Goal: Navigation & Orientation: Understand site structure

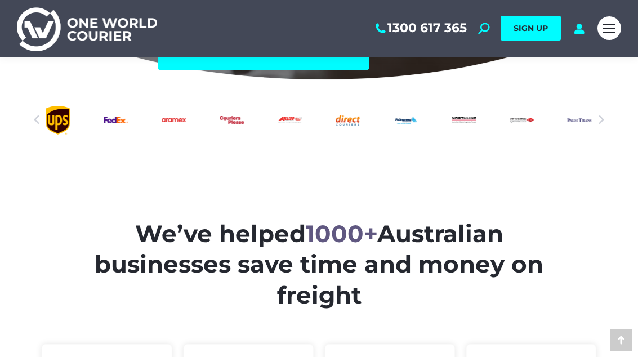
scroll to position [315, 0]
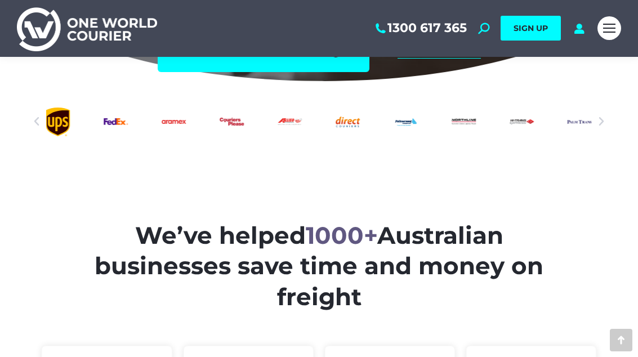
click at [602, 121] on icon "Next slide" at bounding box center [601, 121] width 11 height 11
click at [610, 117] on div at bounding box center [318, 121] width 587 height 39
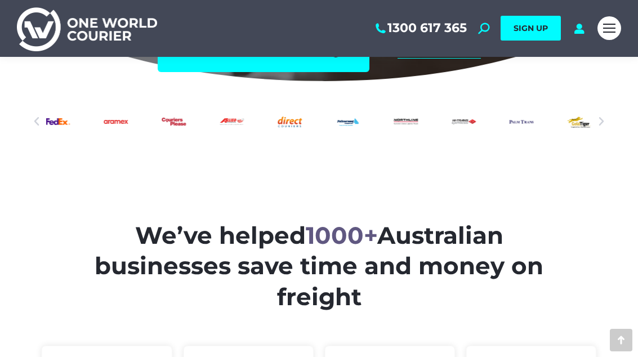
click at [609, 105] on div at bounding box center [318, 121] width 587 height 39
click at [605, 116] on icon "Next slide" at bounding box center [601, 121] width 11 height 11
click at [602, 116] on icon "Next slide" at bounding box center [601, 121] width 11 height 11
click at [601, 123] on icon "Next slide" at bounding box center [601, 121] width 11 height 11
click at [605, 116] on icon "Next slide" at bounding box center [601, 121] width 11 height 11
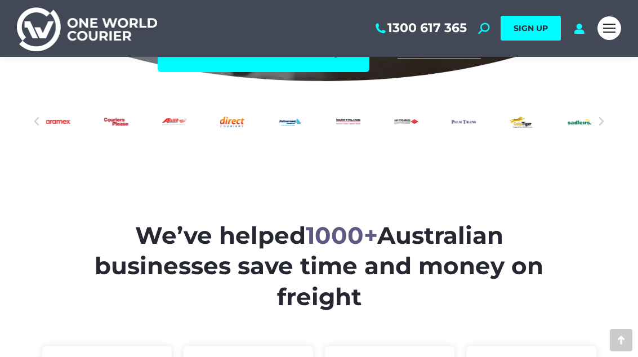
click at [604, 116] on icon "Next slide" at bounding box center [601, 121] width 11 height 11
click at [604, 117] on icon "Next slide" at bounding box center [601, 121] width 11 height 11
click at [606, 116] on icon "Next slide" at bounding box center [601, 121] width 11 height 11
click at [608, 118] on div at bounding box center [318, 121] width 587 height 39
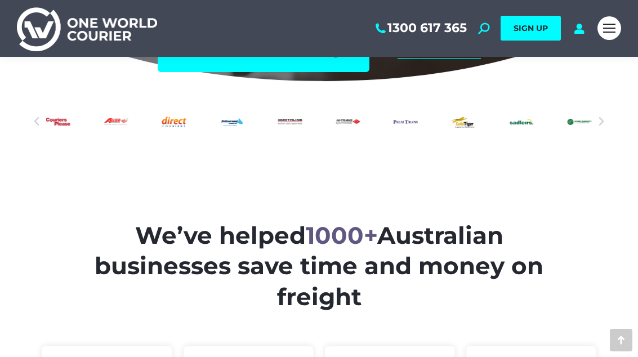
click at [612, 113] on div at bounding box center [318, 121] width 587 height 39
click at [611, 112] on div at bounding box center [318, 121] width 587 height 39
click at [610, 113] on div at bounding box center [318, 121] width 587 height 39
click at [611, 114] on div at bounding box center [318, 121] width 587 height 39
click at [611, 109] on div at bounding box center [318, 121] width 587 height 39
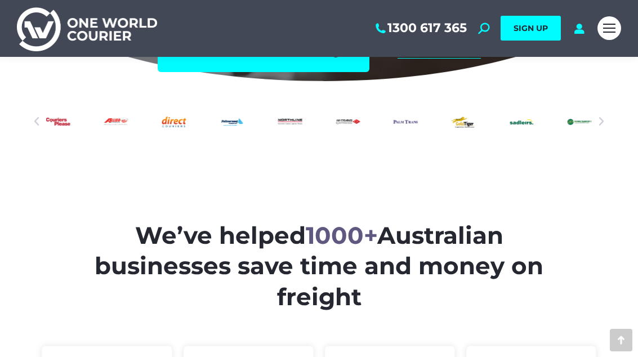
click at [611, 109] on div at bounding box center [318, 121] width 587 height 39
click at [602, 116] on icon "Next slide" at bounding box center [601, 121] width 11 height 11
click at [599, 114] on div at bounding box center [318, 121] width 587 height 39
click at [599, 122] on icon "Next slide" at bounding box center [601, 121] width 11 height 11
